Goal: Task Accomplishment & Management: Manage account settings

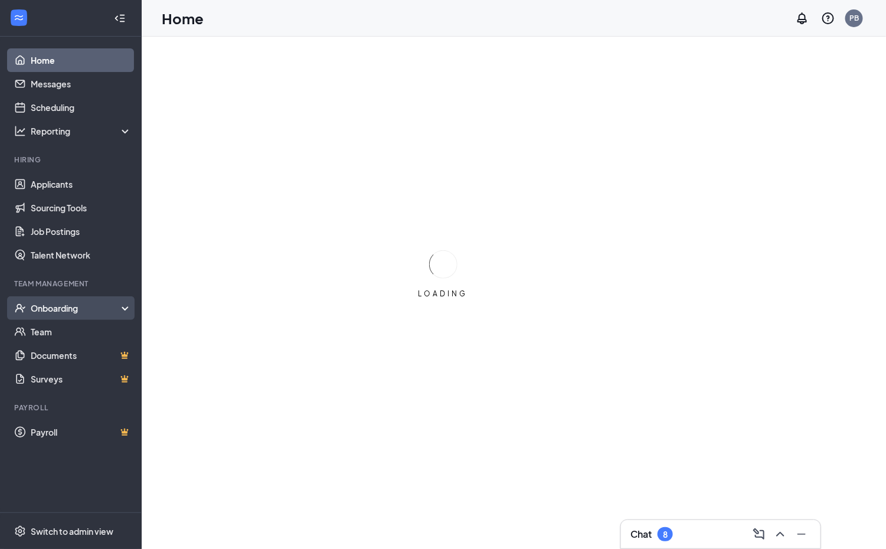
click at [64, 305] on div "Onboarding" at bounding box center [76, 308] width 91 height 12
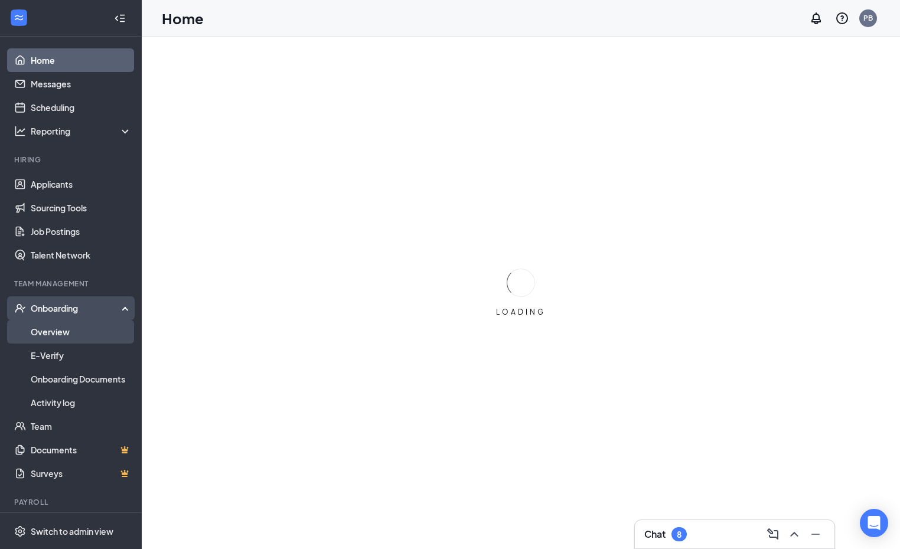
click at [58, 332] on link "Overview" at bounding box center [81, 332] width 101 height 24
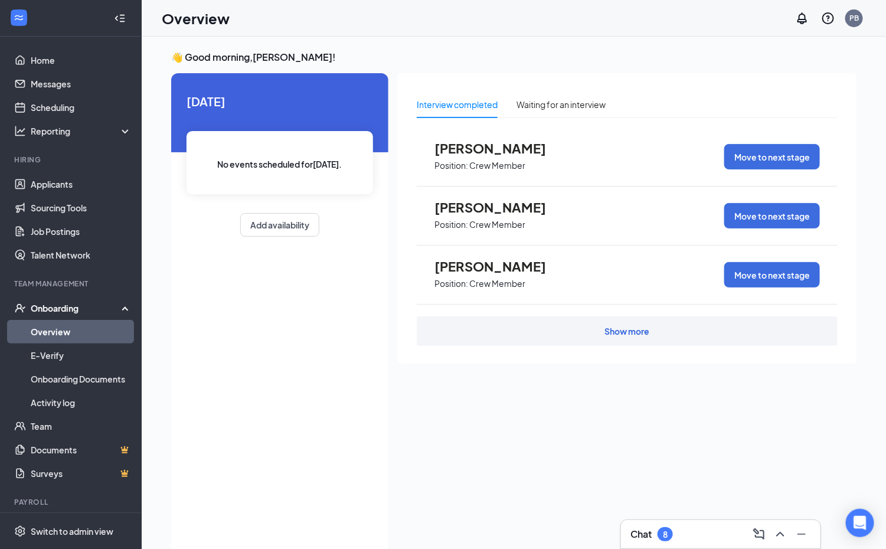
click at [92, 333] on link "Overview" at bounding box center [81, 332] width 101 height 24
click at [67, 176] on link "Applicants" at bounding box center [81, 184] width 101 height 24
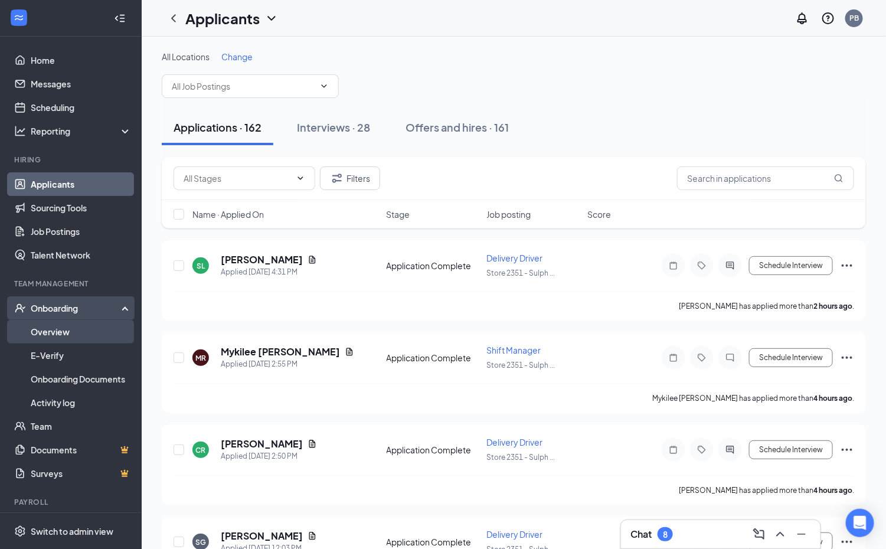
click at [59, 331] on link "Overview" at bounding box center [81, 332] width 101 height 24
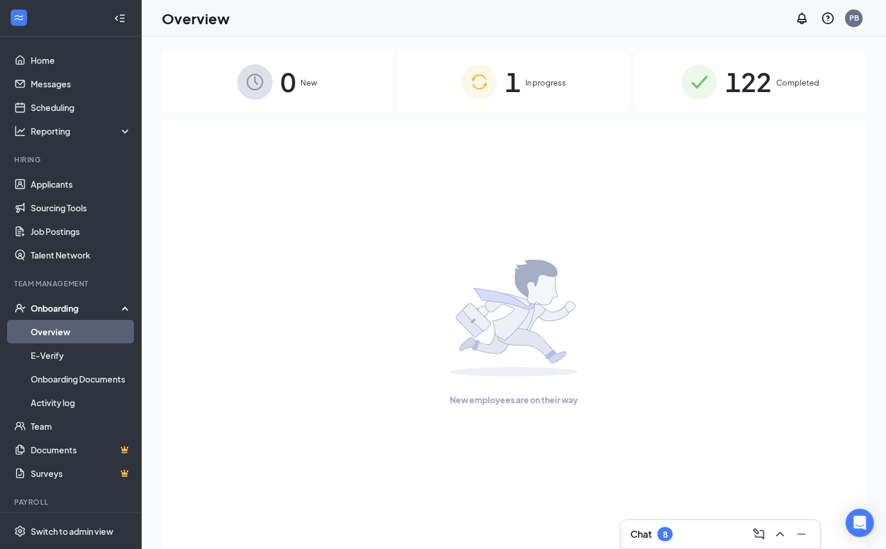
click at [691, 91] on img at bounding box center [699, 81] width 35 height 35
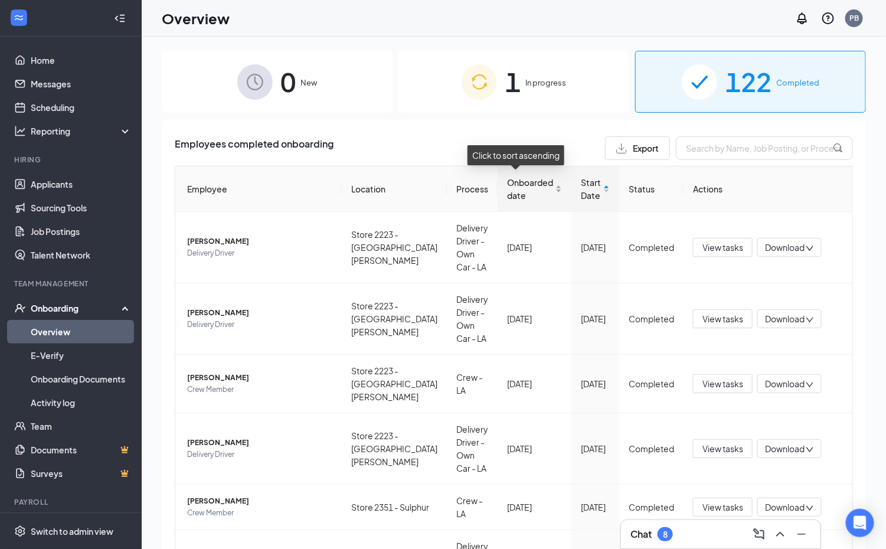
click at [544, 191] on div "Onboarded date" at bounding box center [534, 189] width 55 height 26
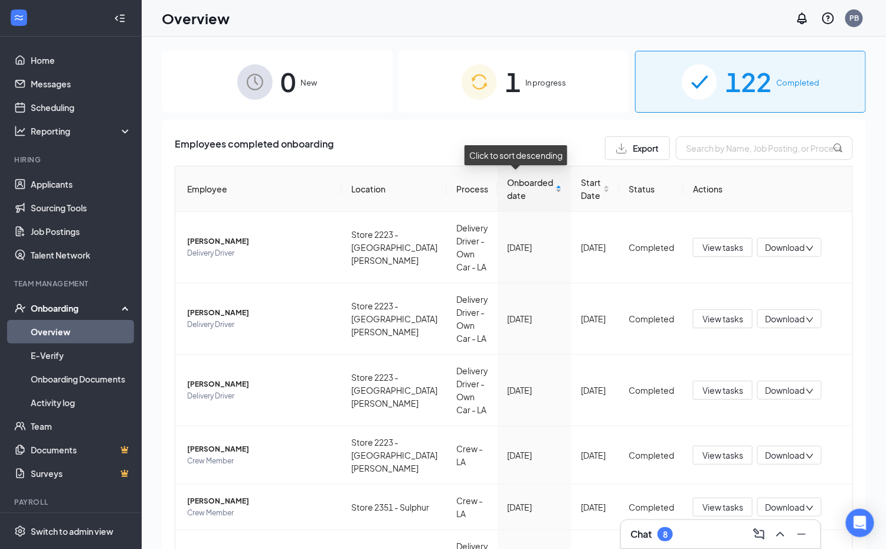
click at [544, 191] on div "Onboarded date" at bounding box center [534, 189] width 55 height 26
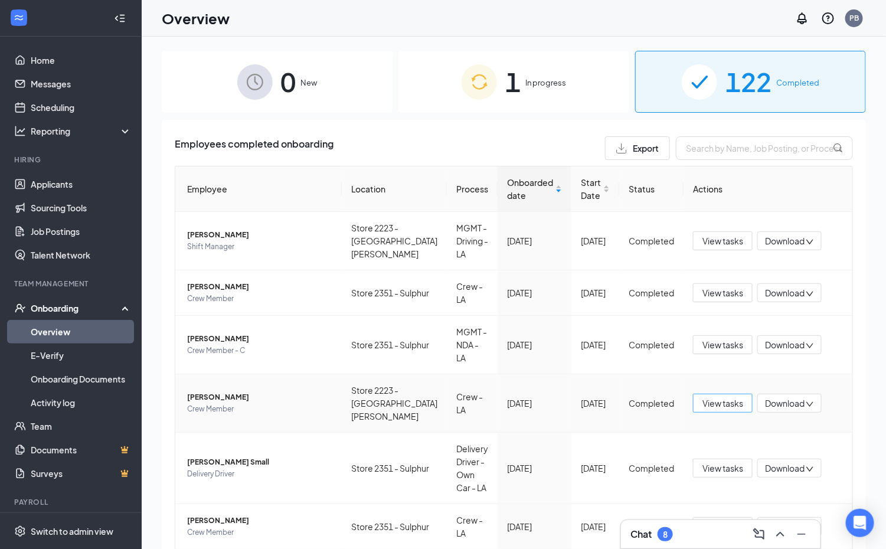
click at [721, 397] on span "View tasks" at bounding box center [722, 403] width 41 height 13
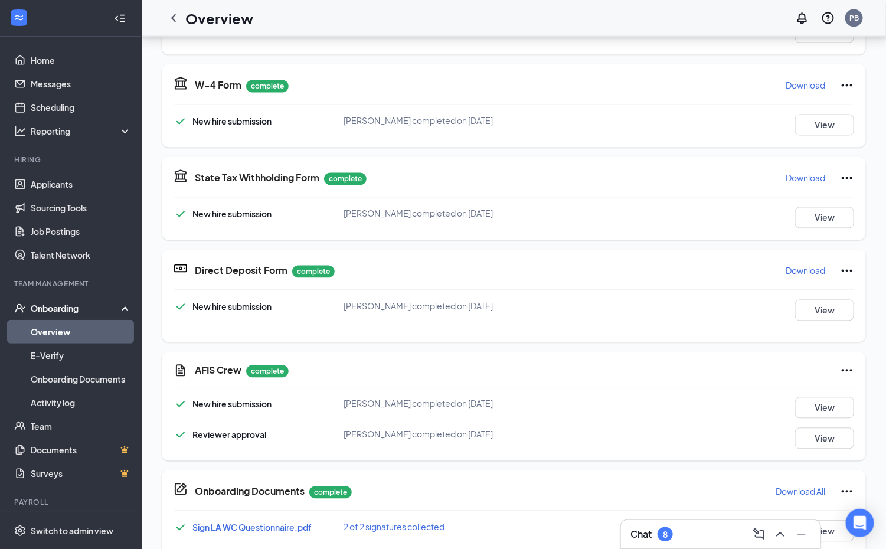
scroll to position [850, 0]
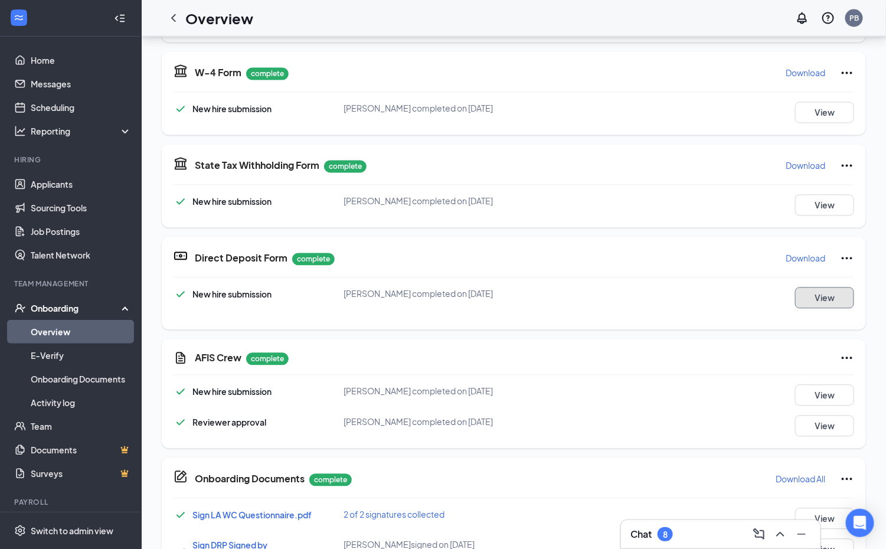
click at [828, 296] on button "View" at bounding box center [824, 297] width 59 height 21
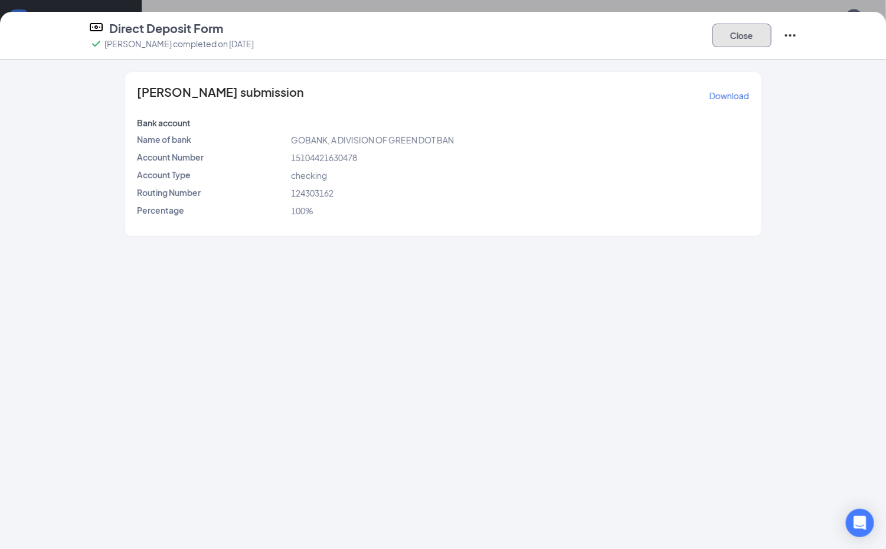
click at [744, 35] on button "Close" at bounding box center [741, 36] width 59 height 24
